Goal: Communication & Community: Participate in discussion

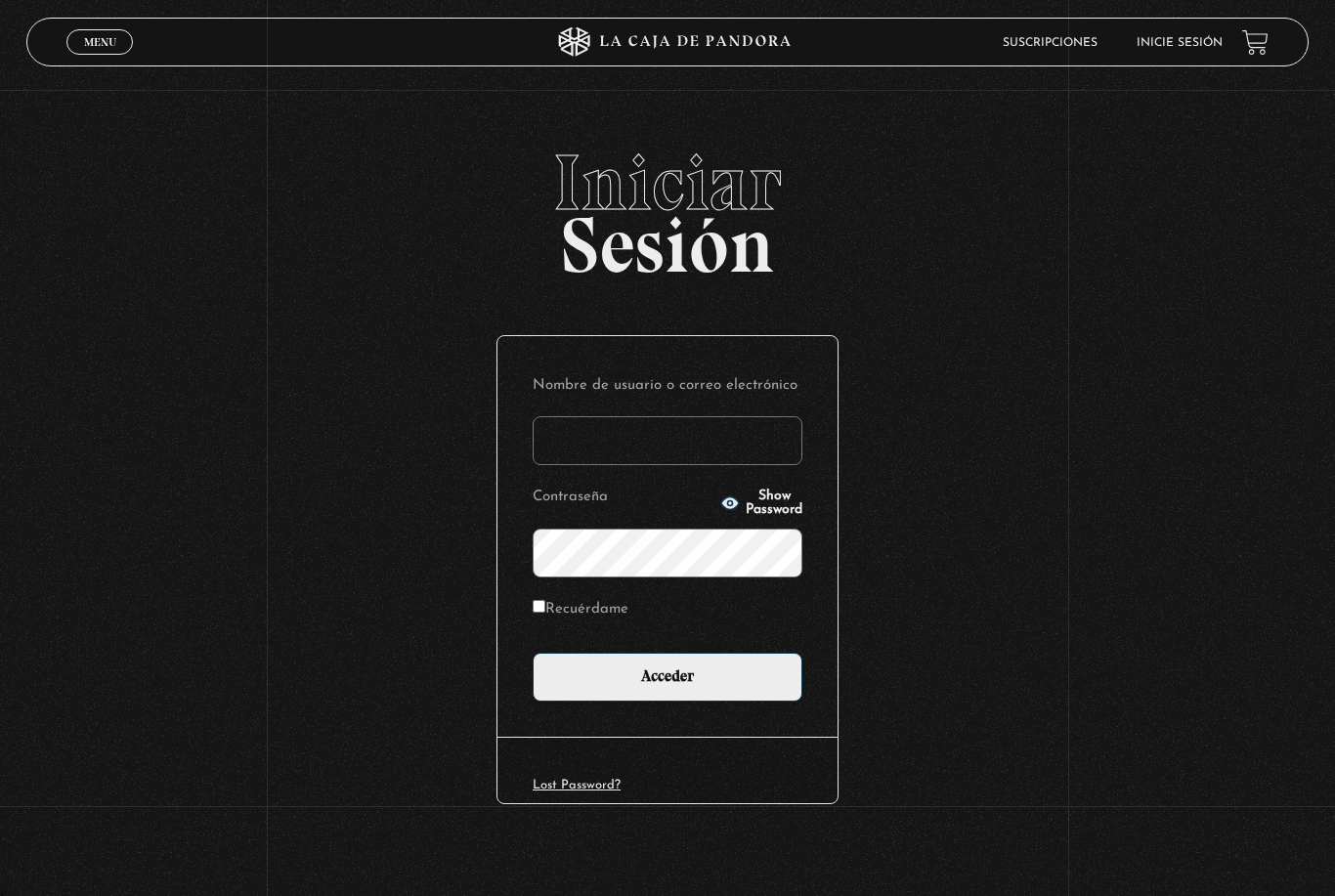
type input "[EMAIL_ADDRESS][DOMAIN_NAME]"
click at [667, 684] on input "Acceder" at bounding box center [667, 677] width 269 height 49
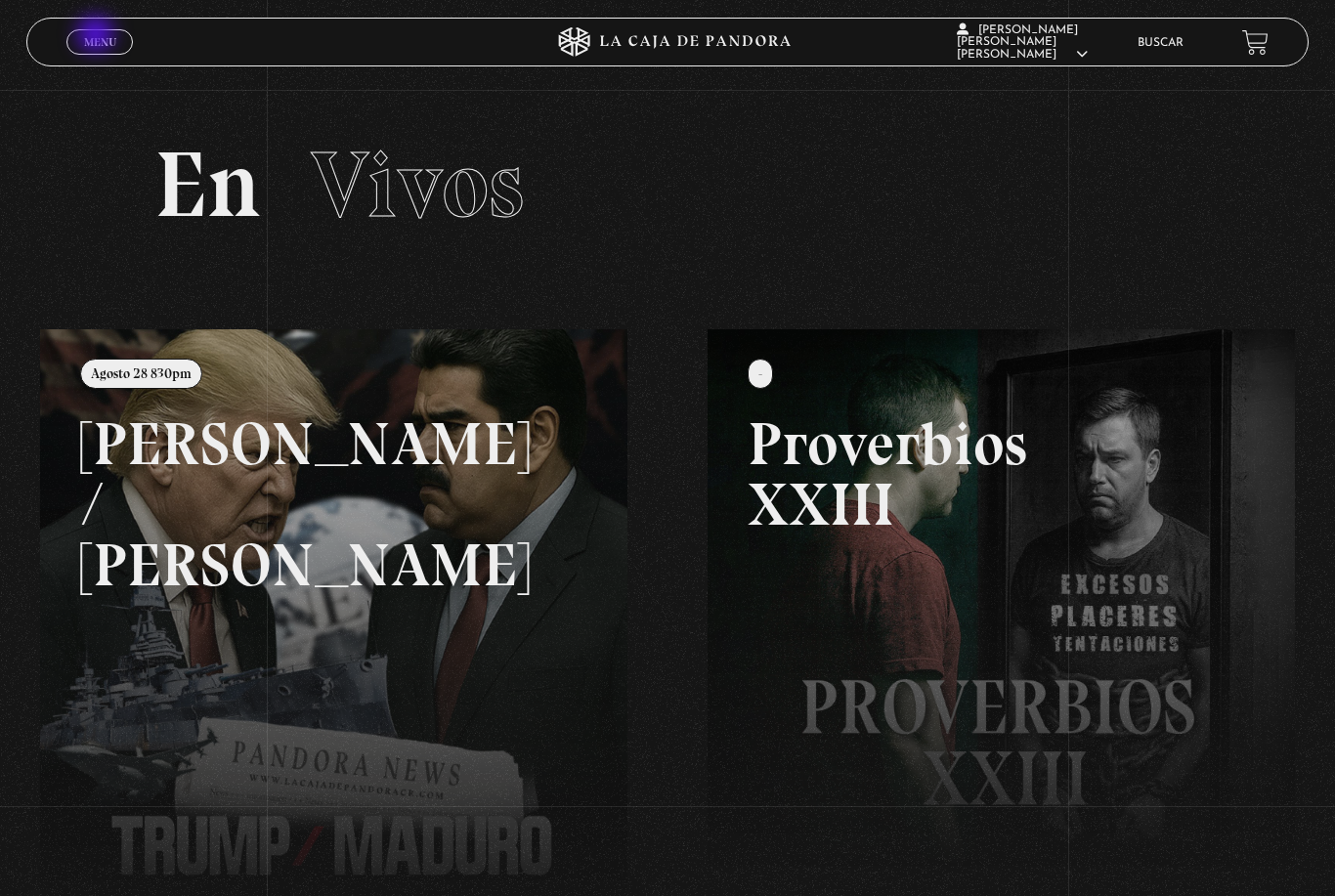
click at [98, 37] on span "Menu" at bounding box center [100, 42] width 33 height 12
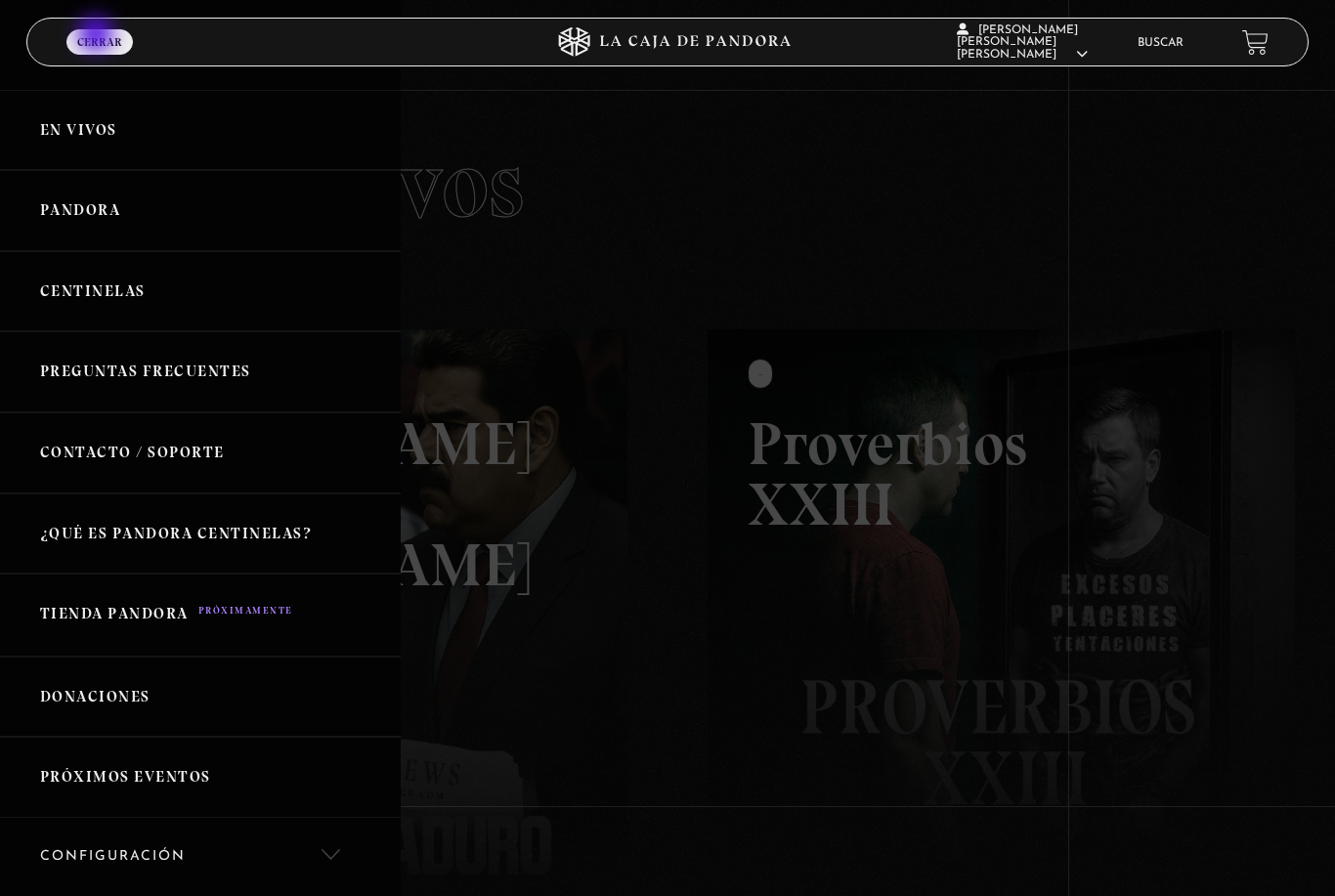
click at [99, 205] on link "Pandora" at bounding box center [200, 210] width 401 height 81
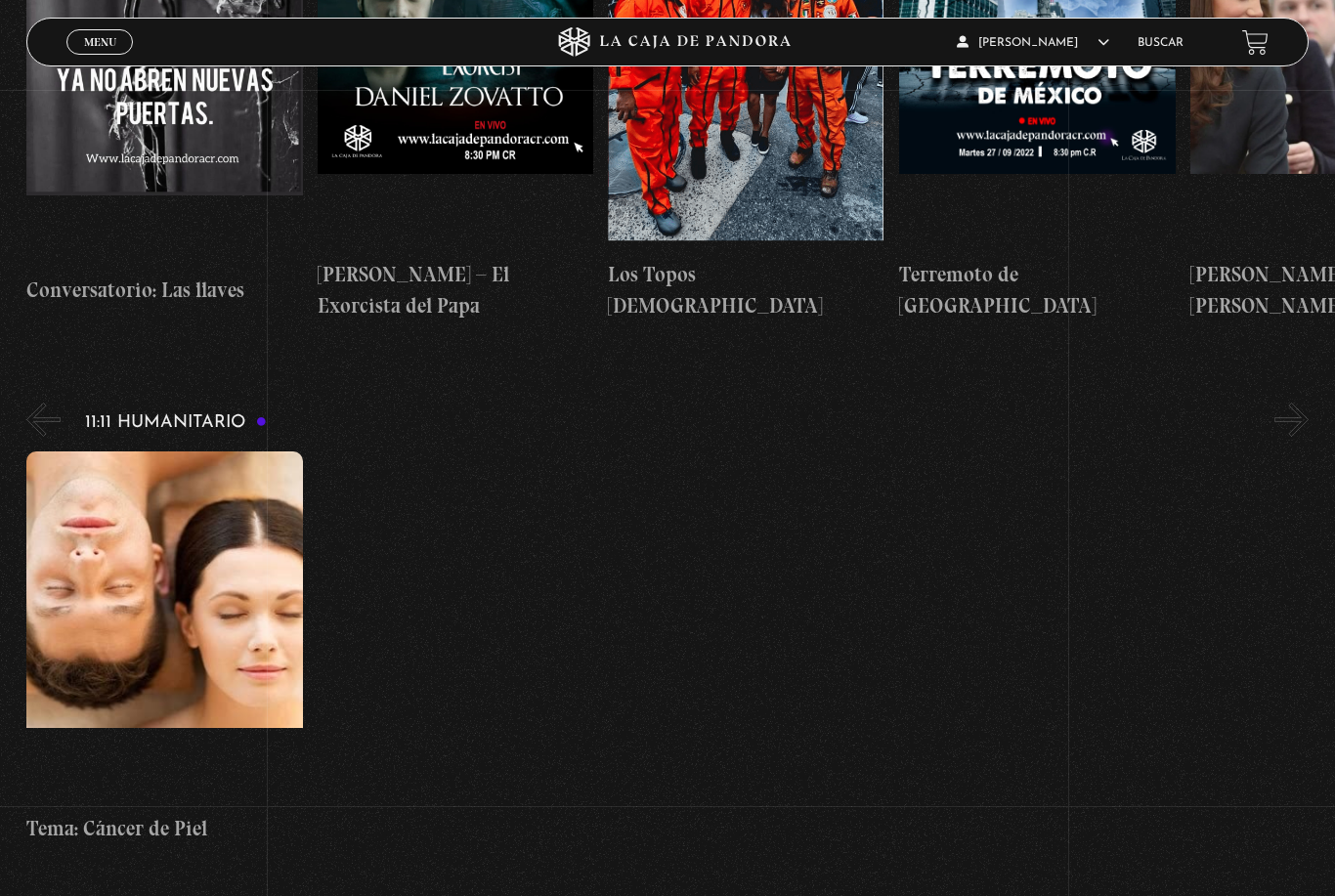
scroll to position [7887, 0]
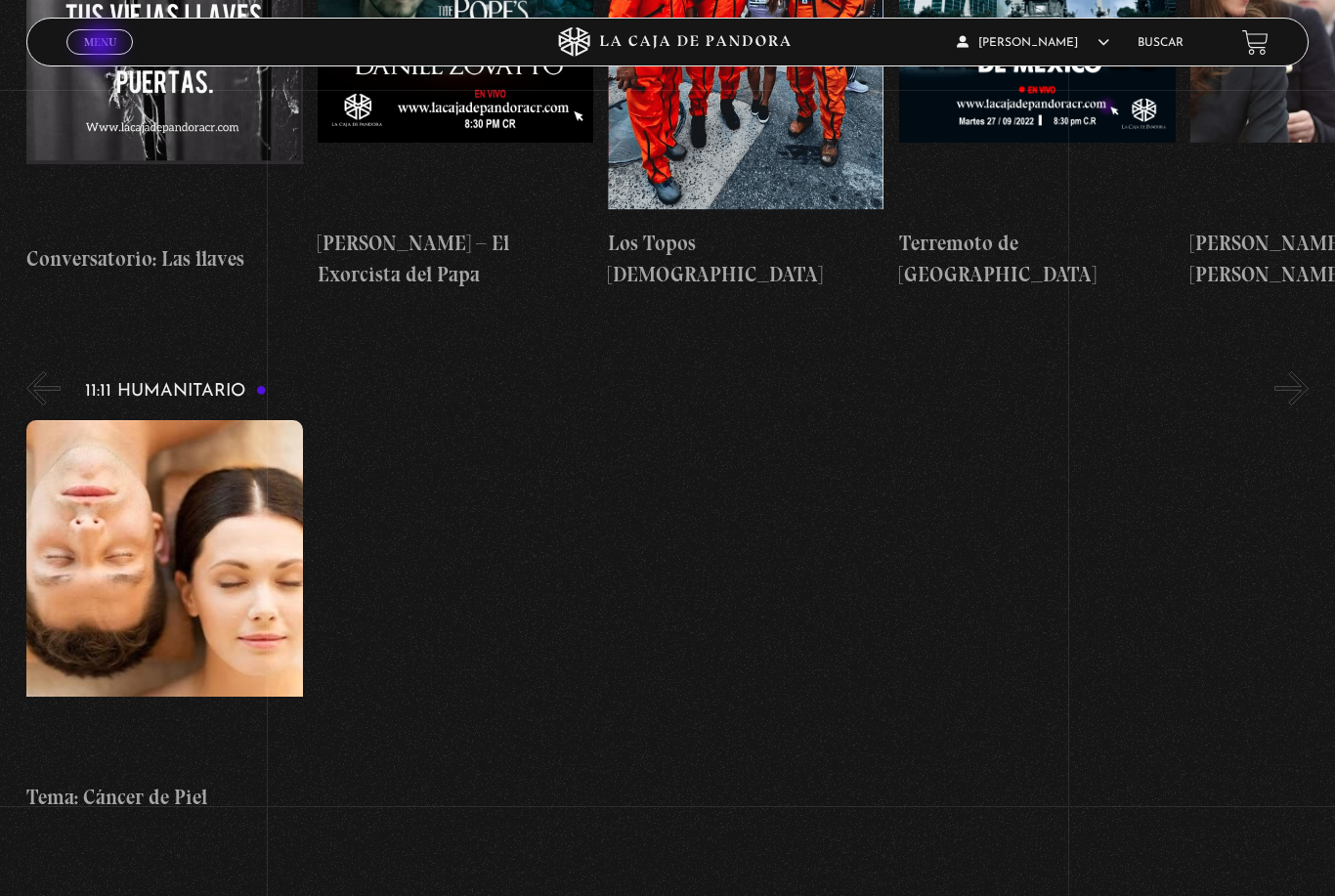
click at [107, 44] on span "Menu" at bounding box center [100, 42] width 33 height 12
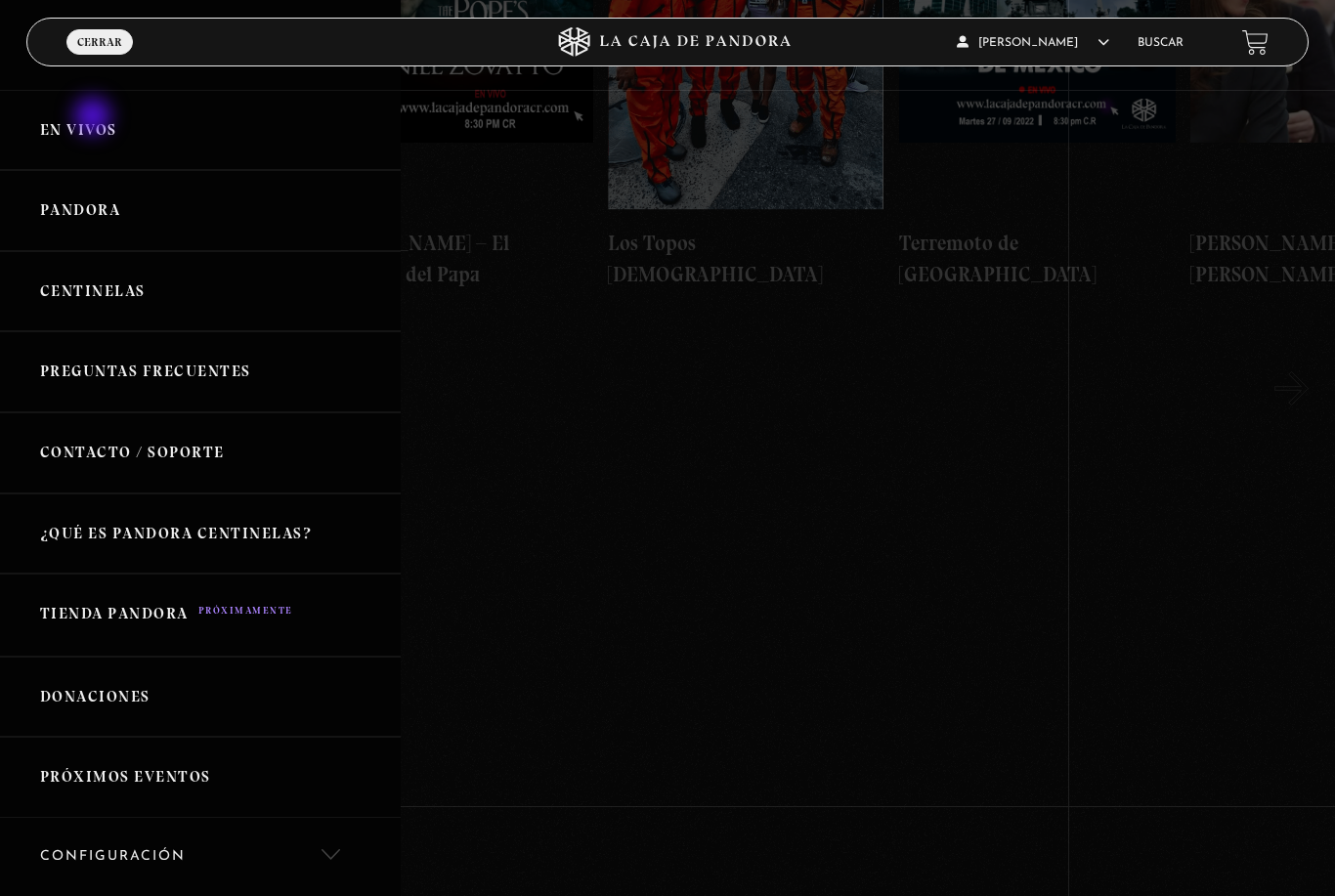
click at [93, 132] on link "En vivos" at bounding box center [200, 130] width 401 height 81
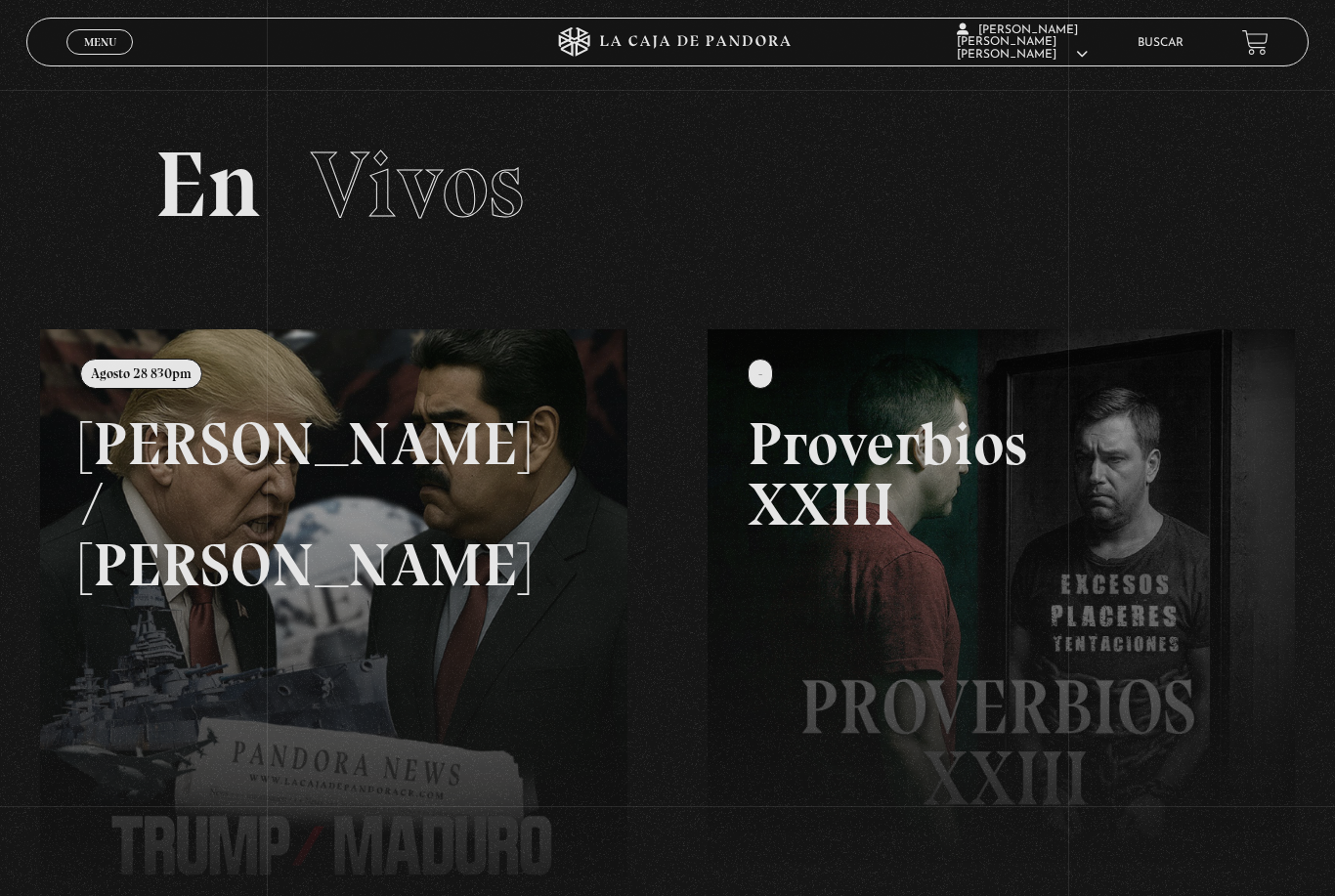
click at [205, 511] on link at bounding box center [707, 778] width 1335 height 896
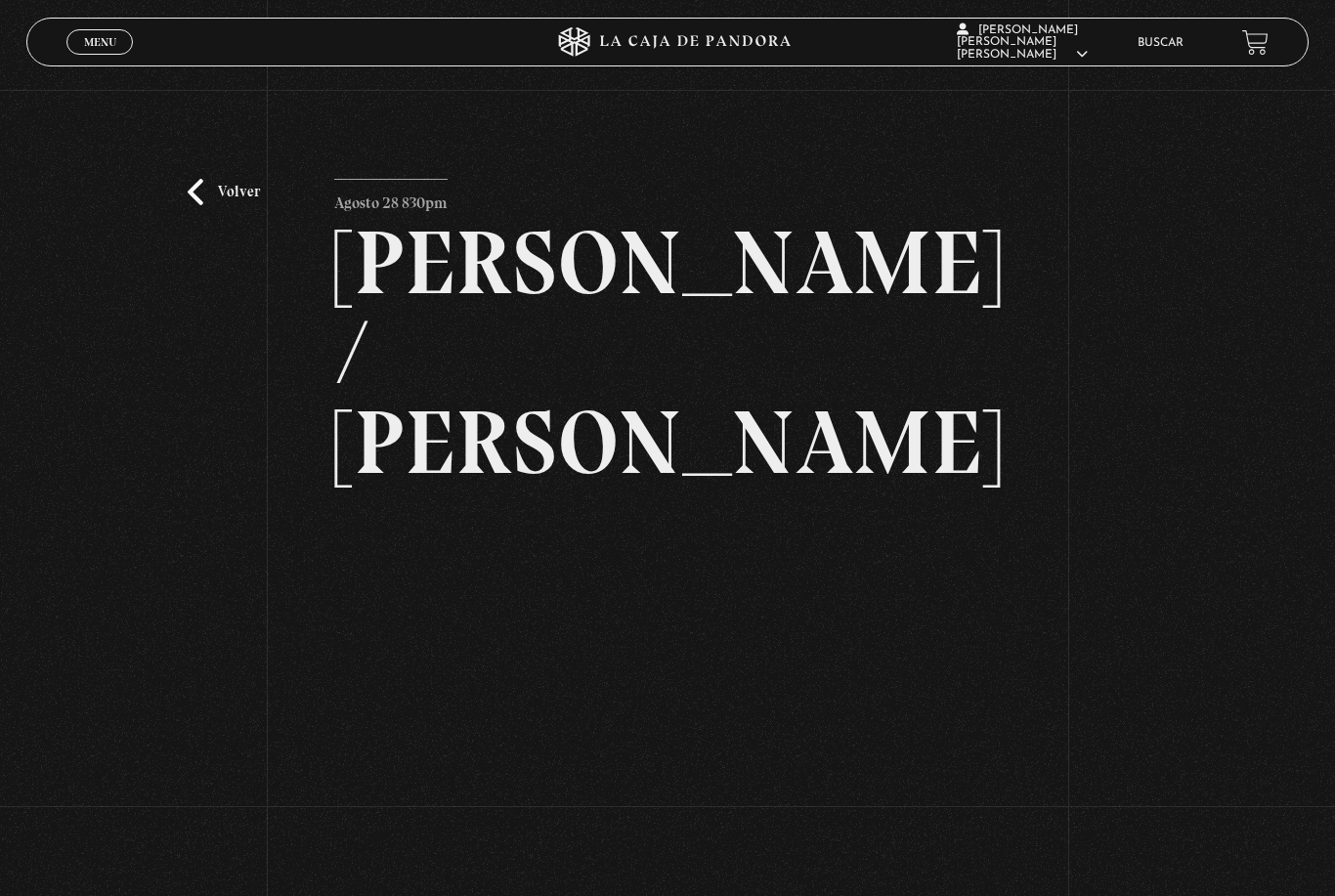
click at [1056, 39] on span "[PERSON_NAME]" at bounding box center [1021, 42] width 131 height 37
click at [995, 283] on link "Salir" at bounding box center [1019, 262] width 158 height 50
